Goal: Information Seeking & Learning: Find specific page/section

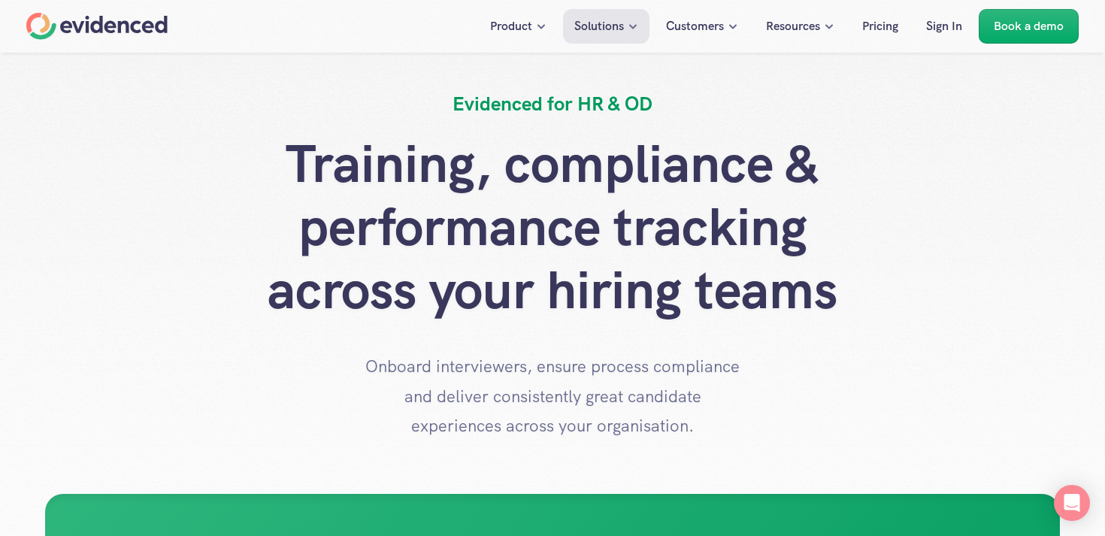
scroll to position [75, 0]
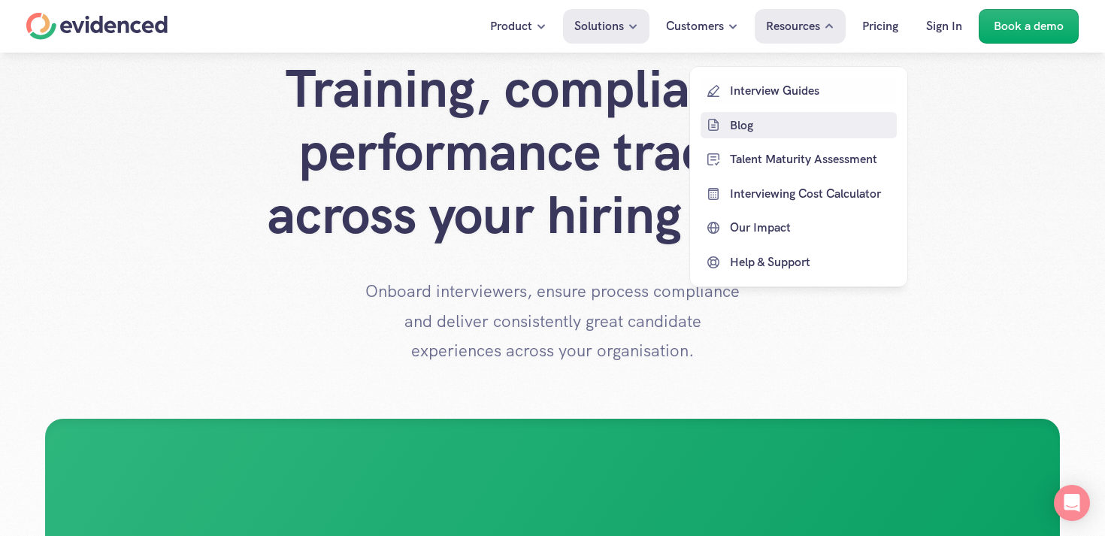
click at [734, 123] on p "Blog" at bounding box center [811, 125] width 163 height 20
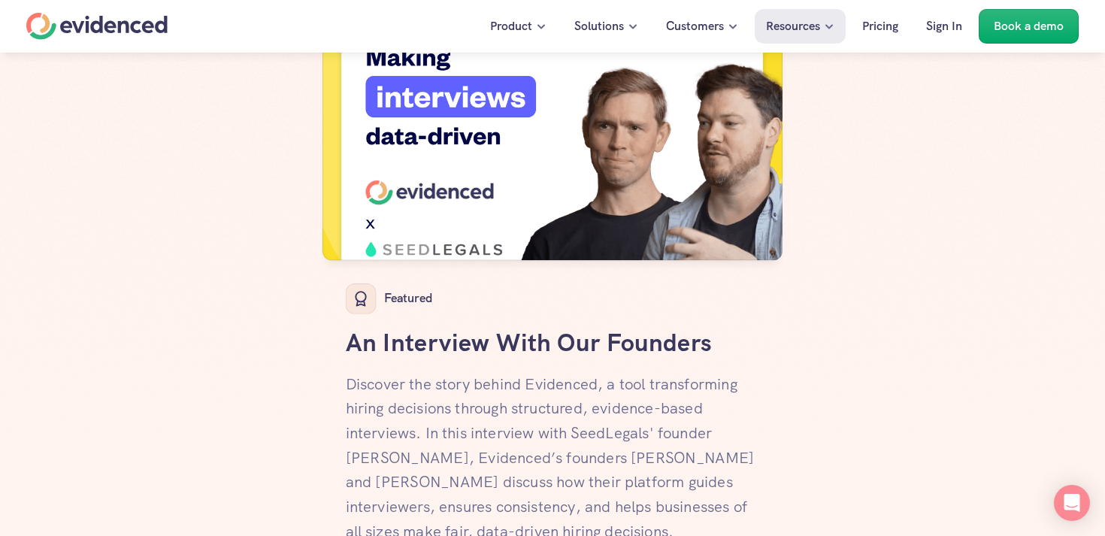
scroll to position [590, 0]
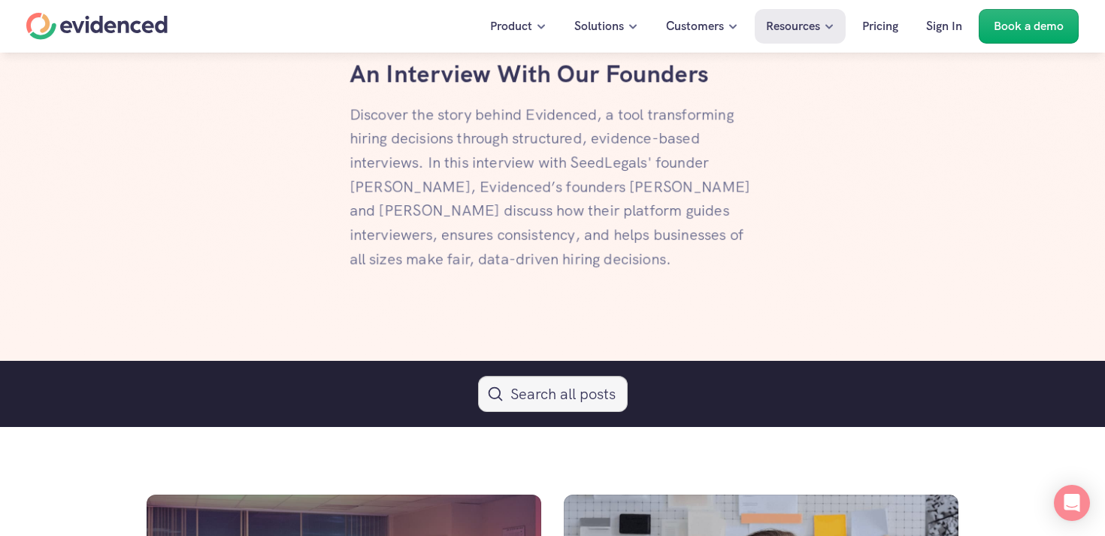
click at [536, 401] on button "Search Icon" at bounding box center [553, 394] width 150 height 36
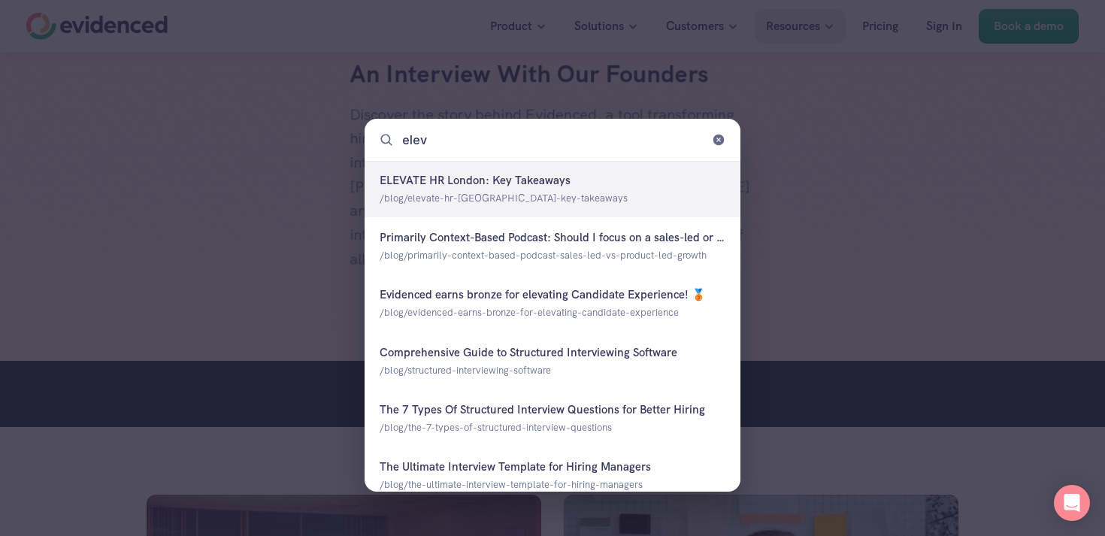
type input "eleva"
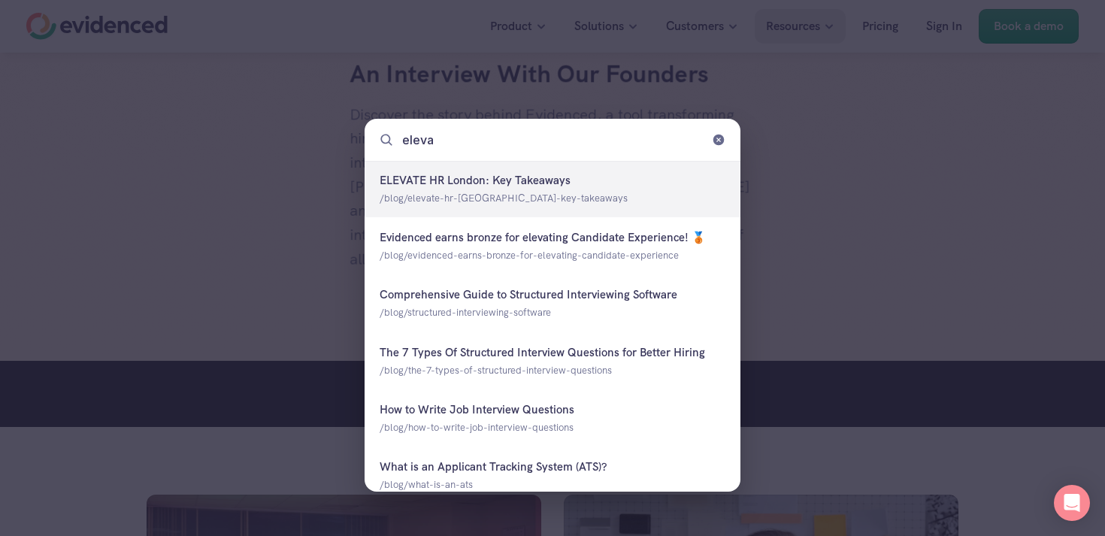
click at [471, 207] on div at bounding box center [553, 189] width 376 height 56
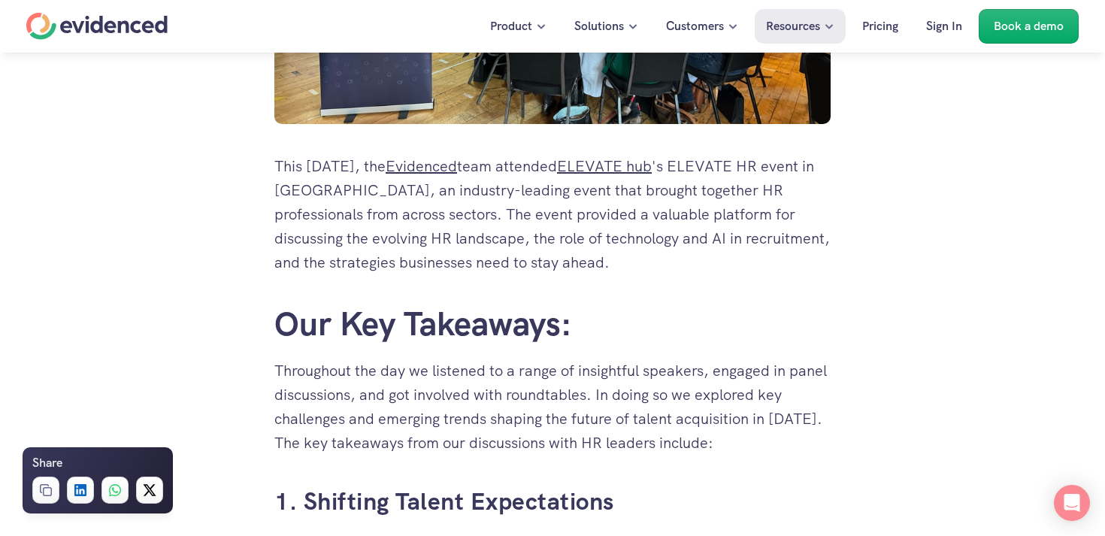
scroll to position [574, 0]
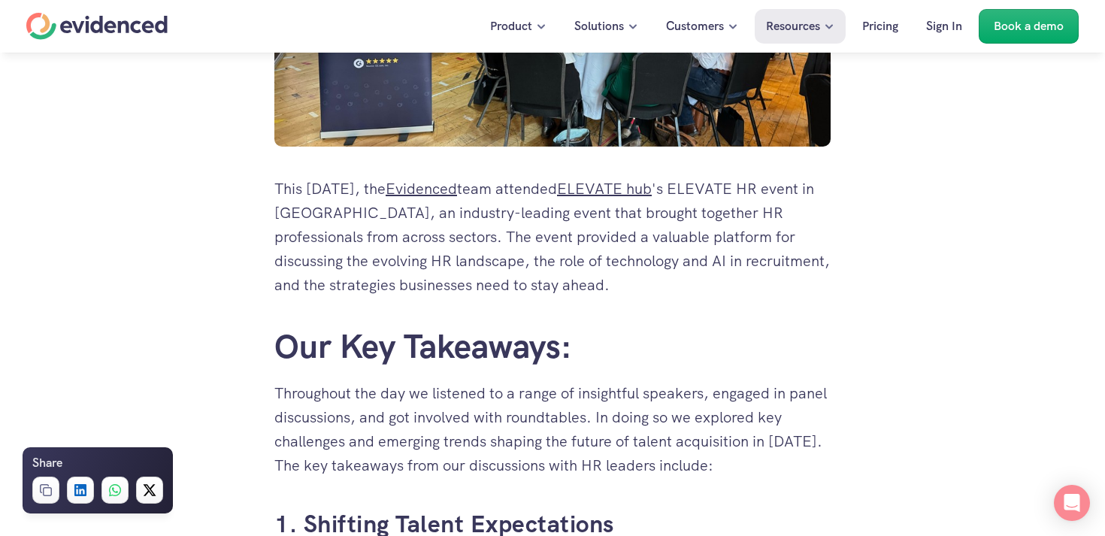
click at [418, 235] on p "This [DATE], the Evidenced team attended ELEVATE hub 's ELEVATE HR event in [GE…" at bounding box center [552, 237] width 556 height 120
